Goal: Task Accomplishment & Management: Manage account settings

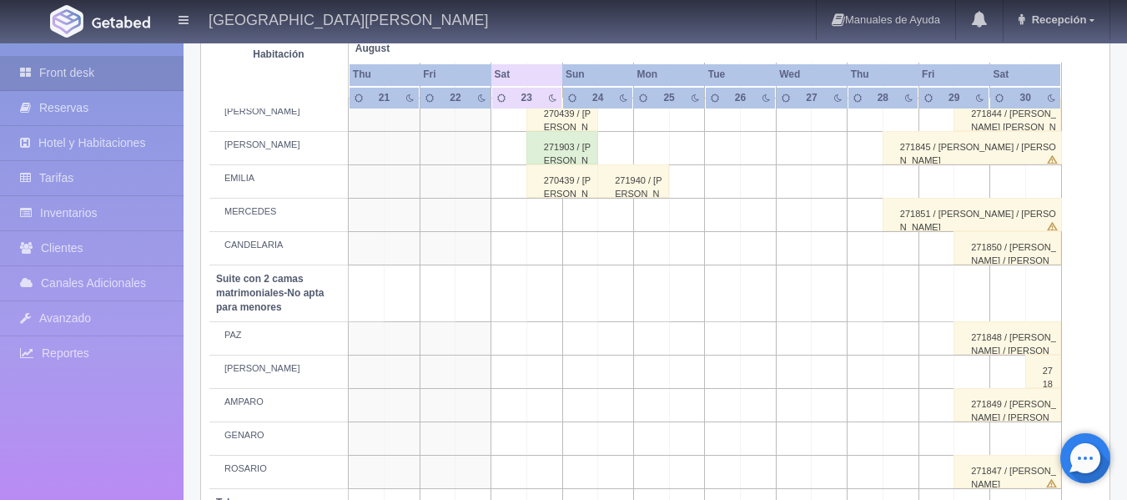
scroll to position [1065, 0]
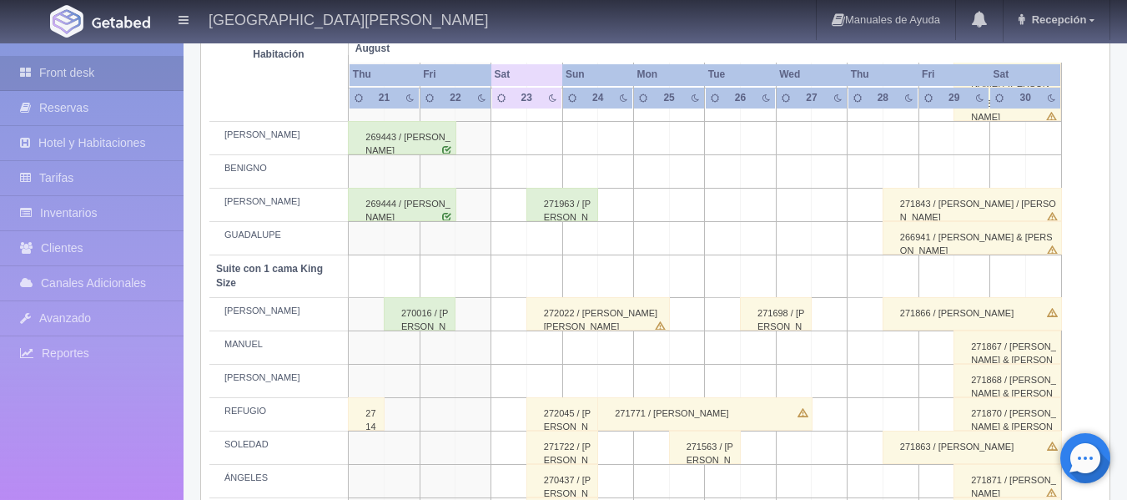
scroll to position [751, 0]
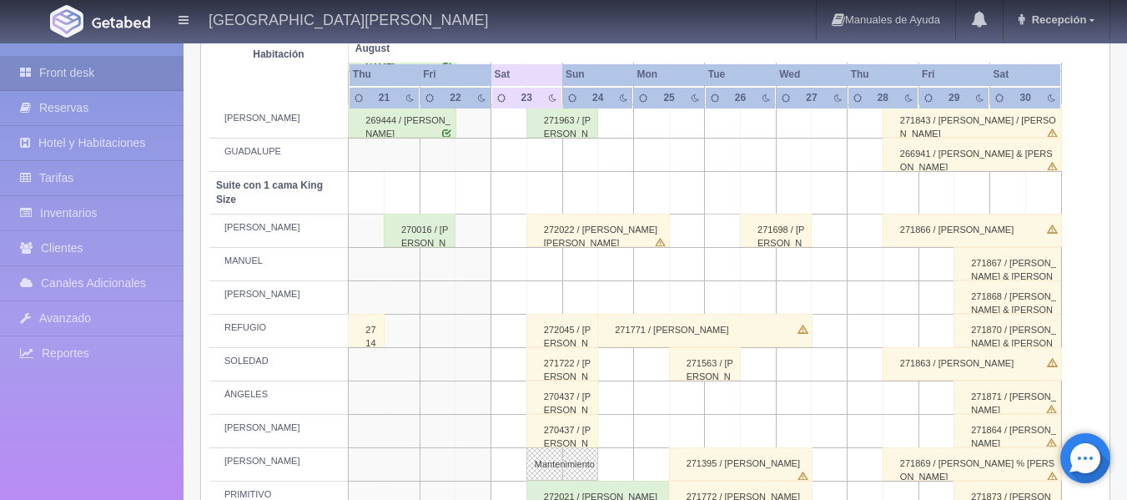
click at [542, 330] on div "272045 / [PERSON_NAME]" at bounding box center [562, 330] width 72 height 33
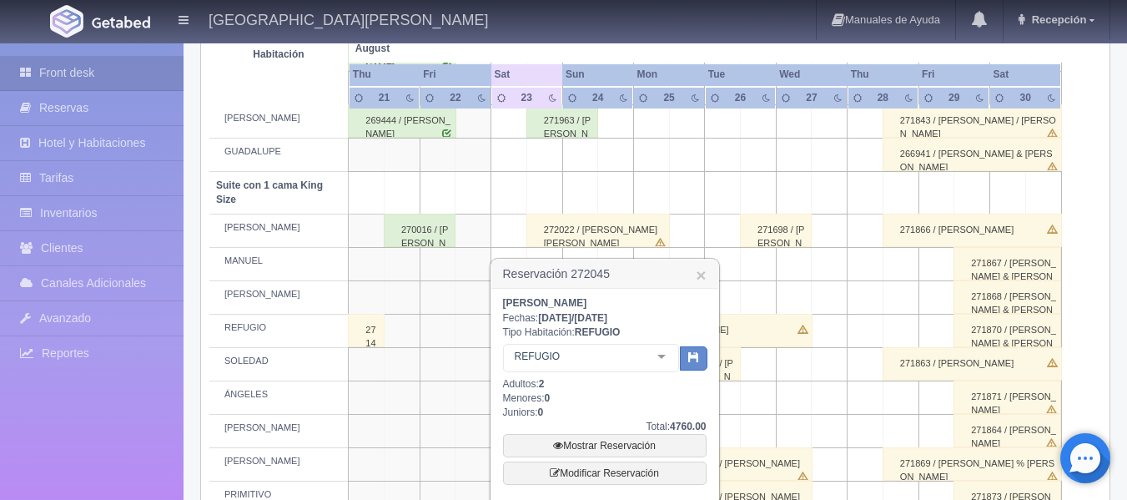
click at [655, 353] on div "[PERSON_NAME] Suite con 1 cama King Size Suite con 1 cama King Size - Sin asign…" at bounding box center [591, 360] width 176 height 33
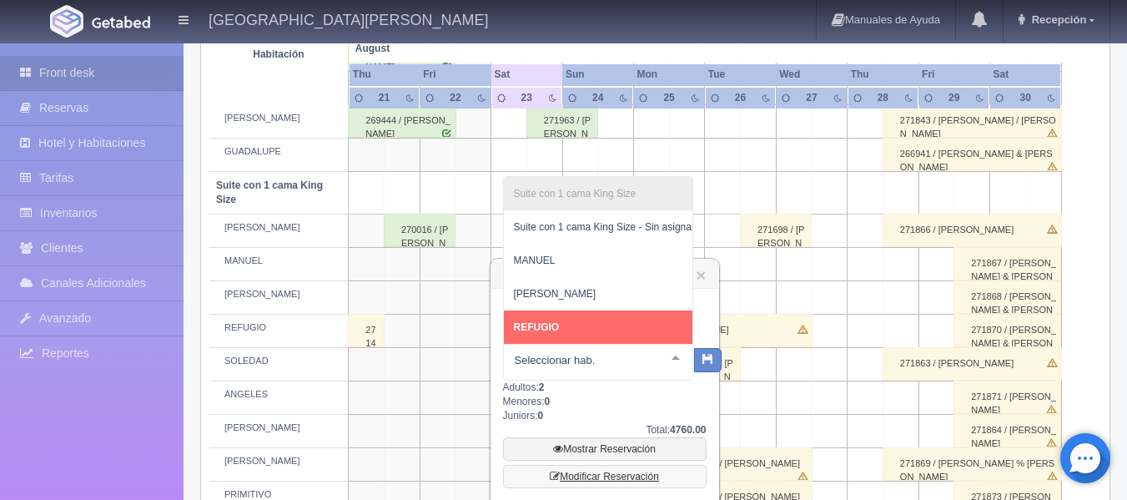
click at [652, 477] on link "Modificar Reservación" at bounding box center [605, 476] width 204 height 23
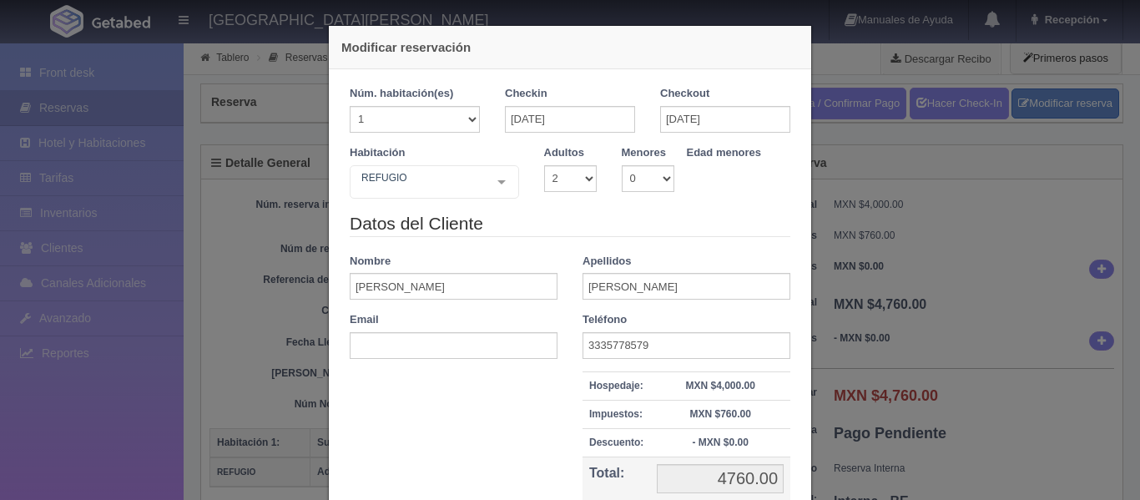
select select "2"
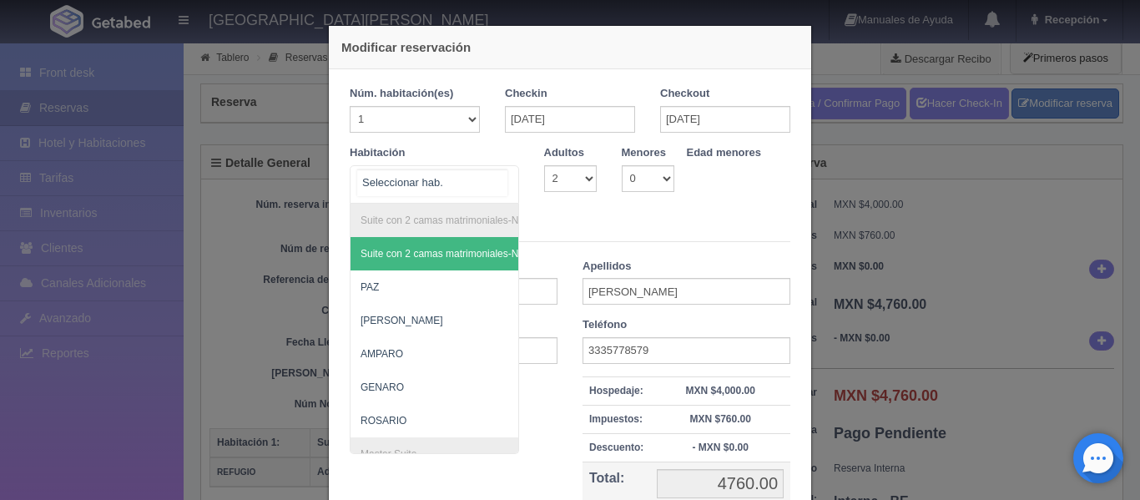
click at [494, 189] on div "Suite con 2 camas matrimoniales-No apta para menores Suite con 2 camas matrimon…" at bounding box center [434, 184] width 169 height 38
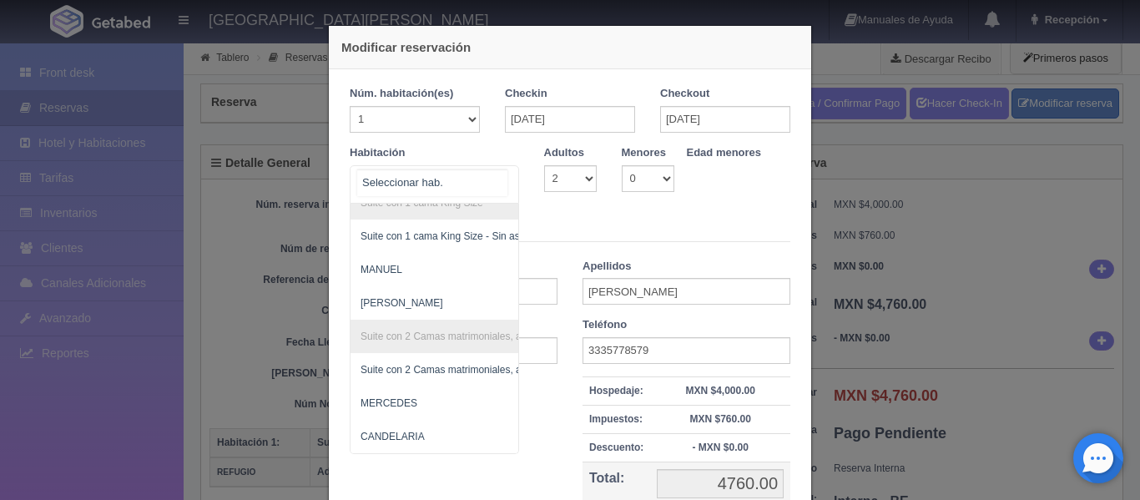
scroll to position [864, 0]
click at [380, 397] on span "MERCEDES" at bounding box center [388, 403] width 57 height 12
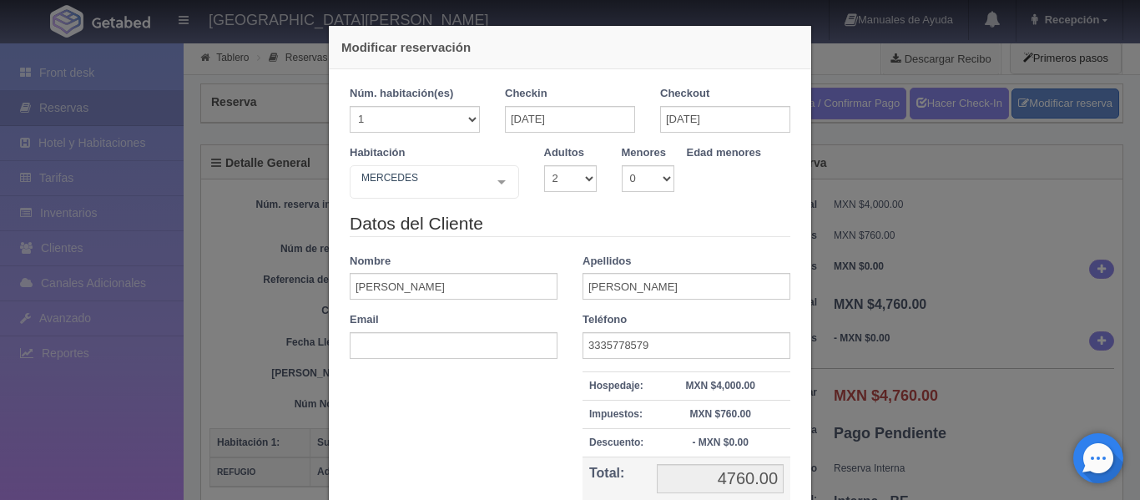
checkbox input "false"
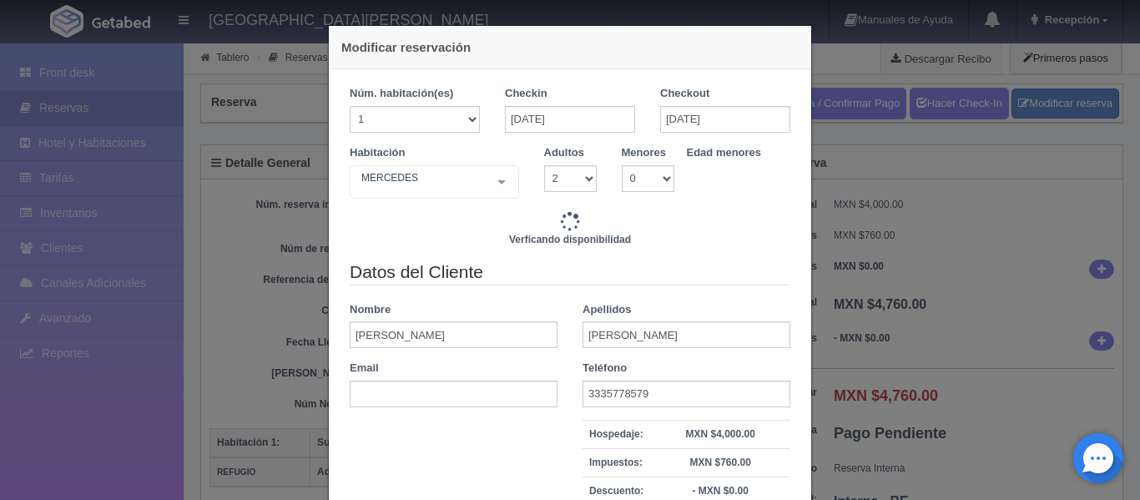
type input "4760.00"
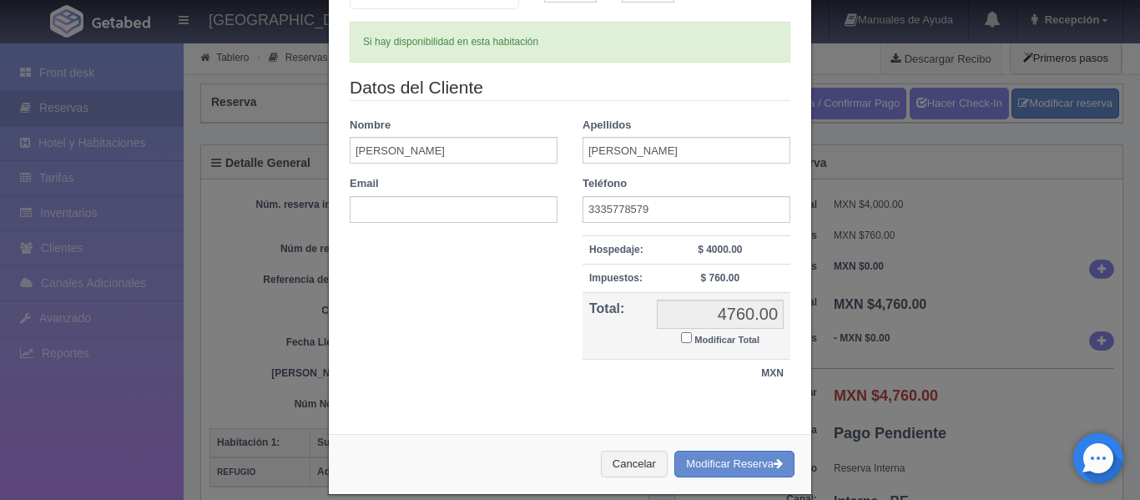
scroll to position [209, 0]
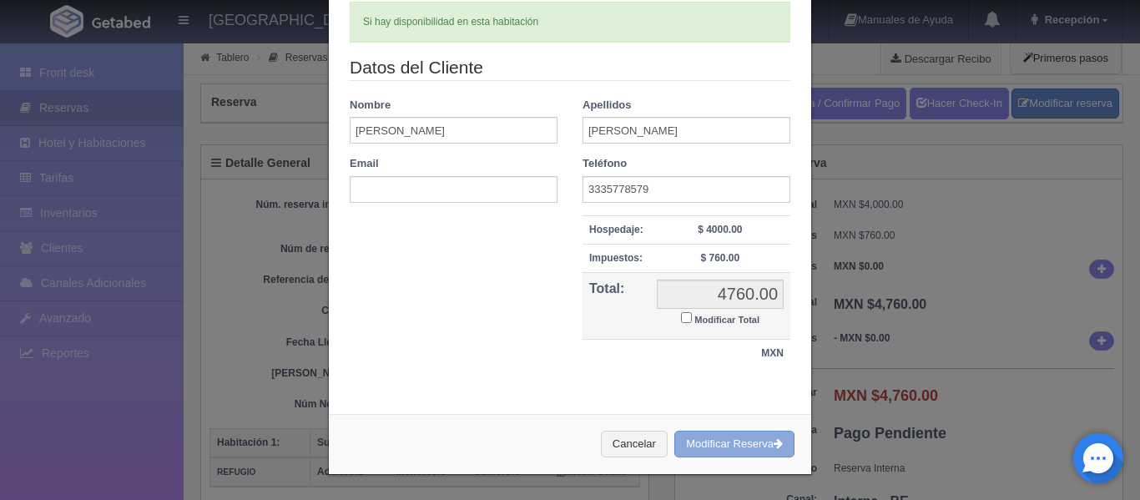
click at [737, 437] on button "Modificar Reserva" at bounding box center [734, 445] width 120 height 28
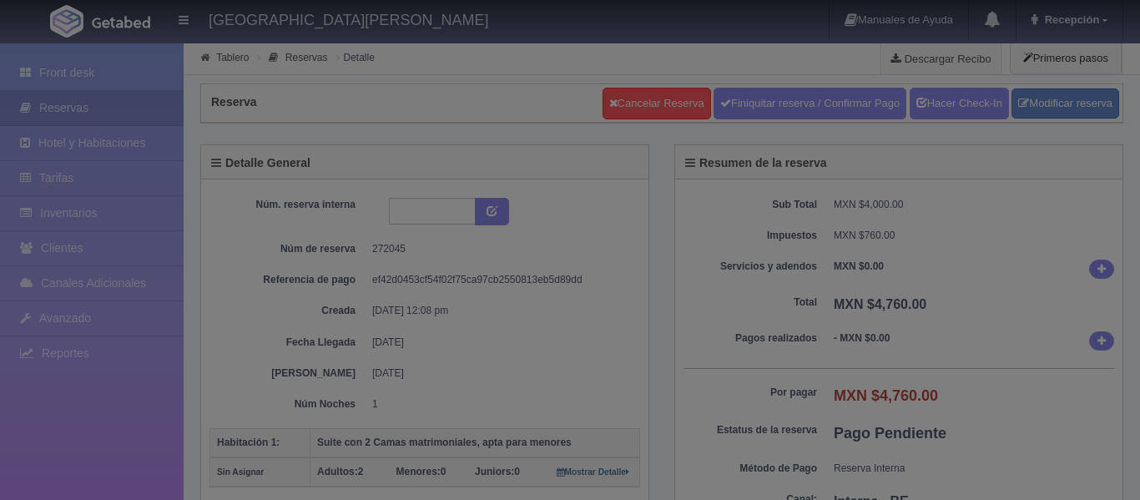
select select "2"
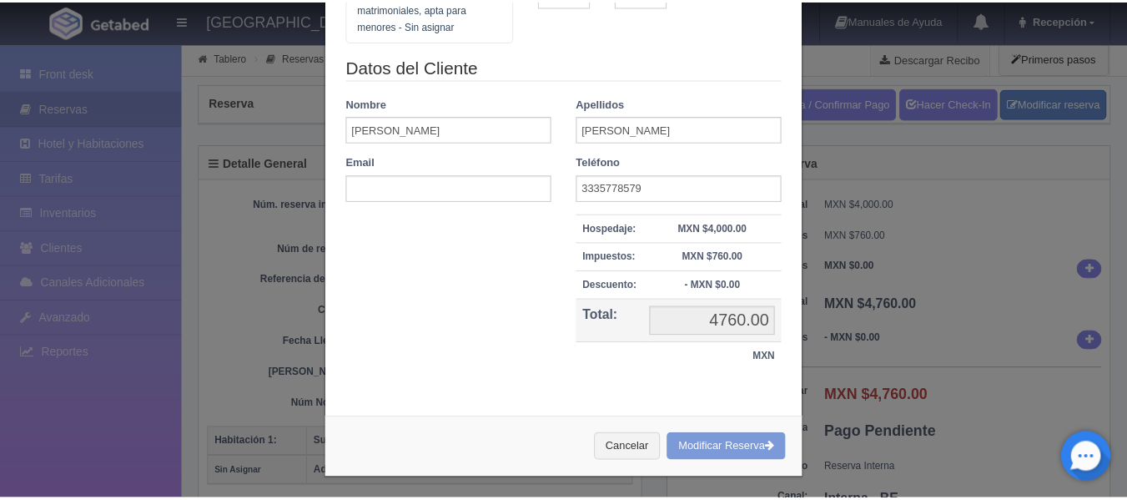
scroll to position [190, 0]
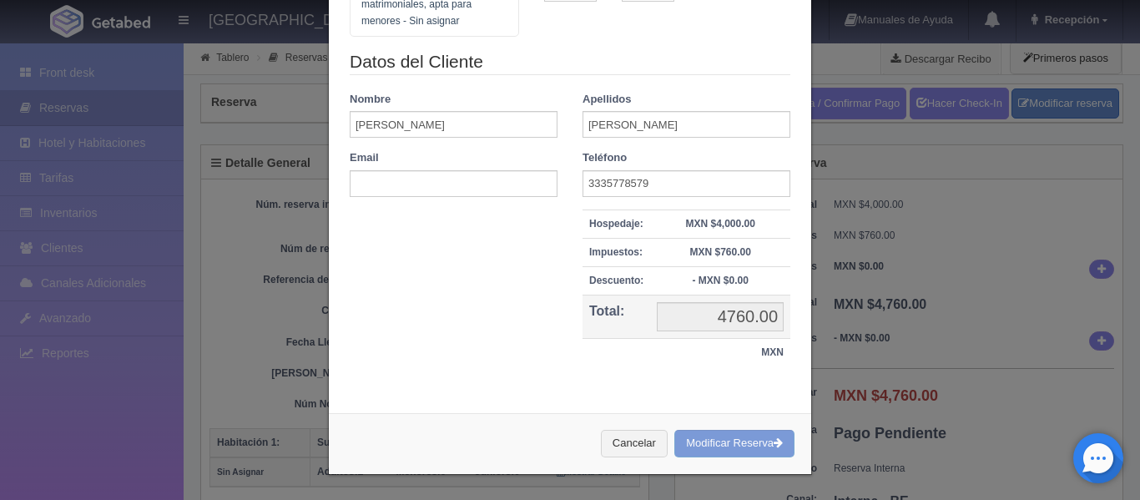
click at [748, 437] on div "Cancelar Modificar Reserva" at bounding box center [570, 443] width 482 height 61
click at [948, 182] on div "Modificar reservación Núm. habitación(es) 1 2 3 4 5 6 7 8 9 10 11 12 13 14 15 1…" at bounding box center [570, 250] width 1140 height 500
